Goal: Information Seeking & Learning: Learn about a topic

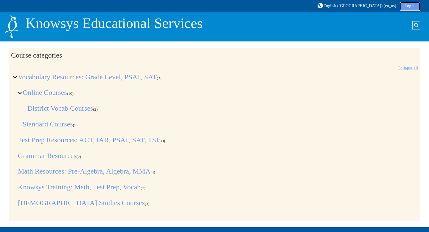
click at [415, 3] on link "Log in" at bounding box center [410, 6] width 20 height 9
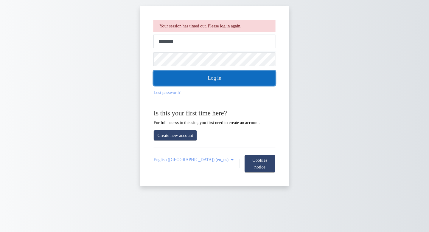
click at [240, 75] on button "Log in" at bounding box center [215, 78] width 122 height 15
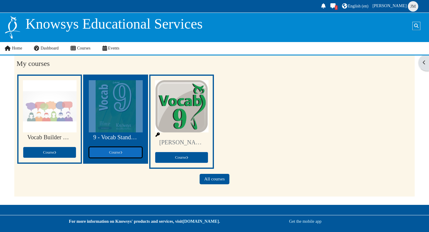
click at [106, 149] on link "Course" at bounding box center [115, 152] width 53 height 11
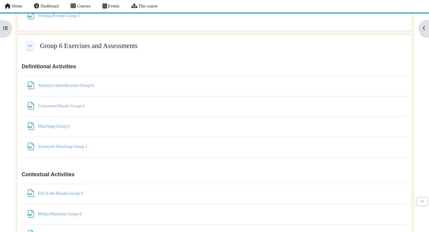
scroll to position [3490, 0]
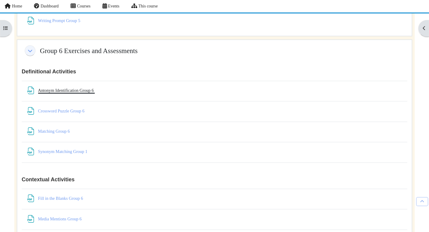
click at [71, 93] on link "Antonym Identification Group 6 File" at bounding box center [66, 90] width 57 height 5
